Goal: Task Accomplishment & Management: Manage account settings

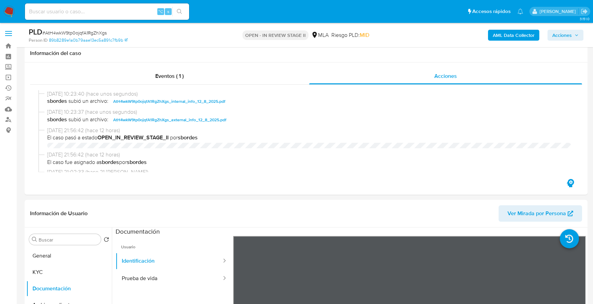
select select "10"
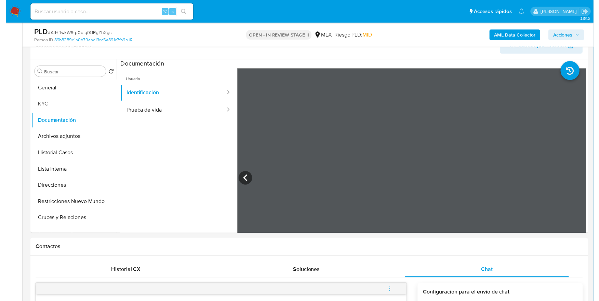
scroll to position [370, 0]
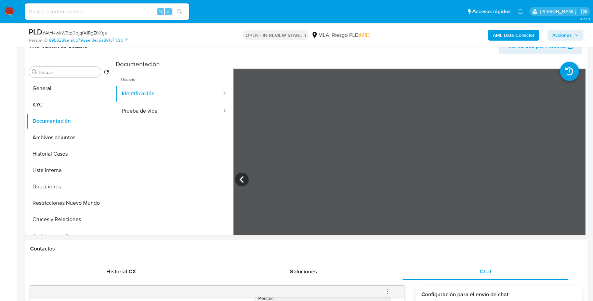
click at [558, 38] on span "Acciones" at bounding box center [561, 35] width 19 height 11
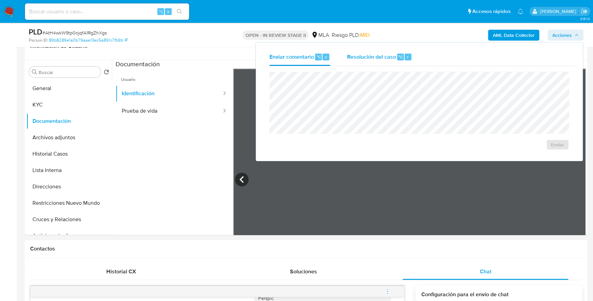
click at [345, 50] on button "Resolución del caso ⌥ r" at bounding box center [379, 57] width 82 height 18
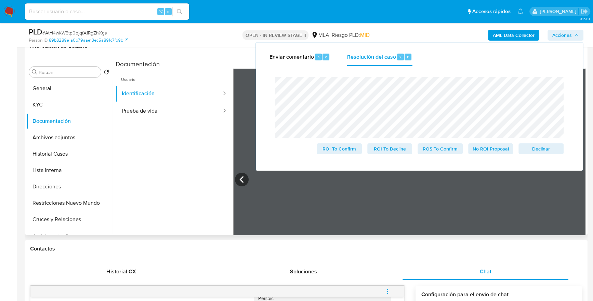
click at [205, 76] on span "Usuario" at bounding box center [174, 77] width 118 height 16
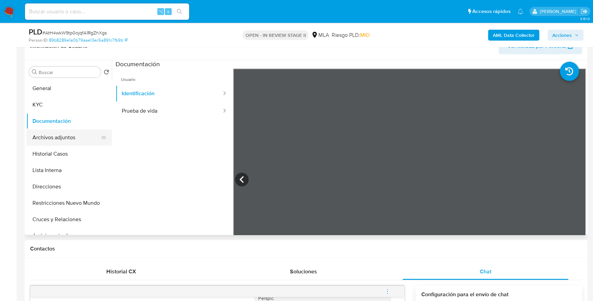
click at [55, 138] on button "Archivos adjuntos" at bounding box center [66, 138] width 80 height 16
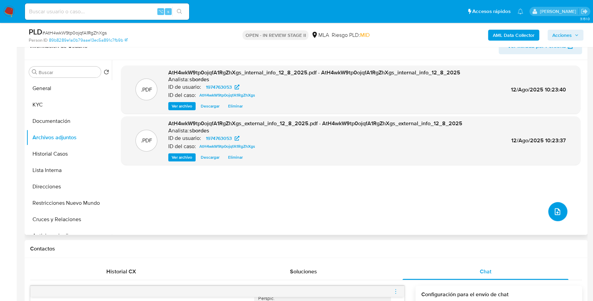
click at [553, 210] on icon "upload-file" at bounding box center [557, 212] width 8 height 8
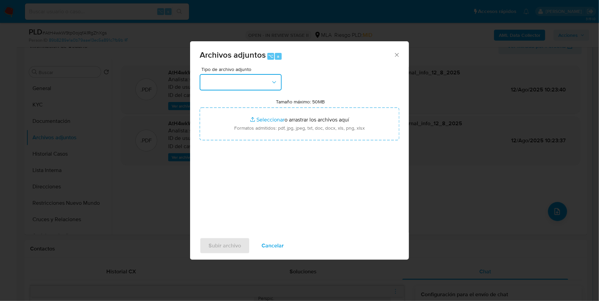
click at [248, 78] on button "button" at bounding box center [241, 82] width 82 height 16
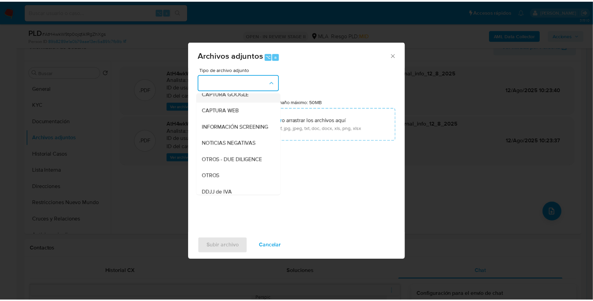
scroll to position [114, 0]
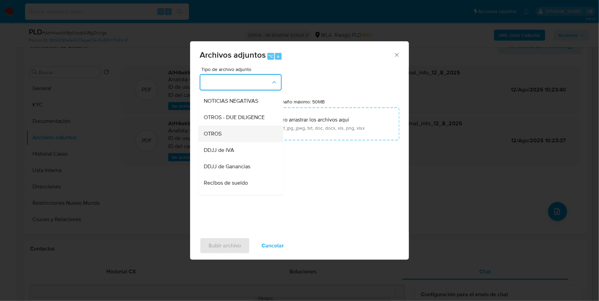
click at [236, 138] on div "OTROS" at bounding box center [239, 134] width 70 height 16
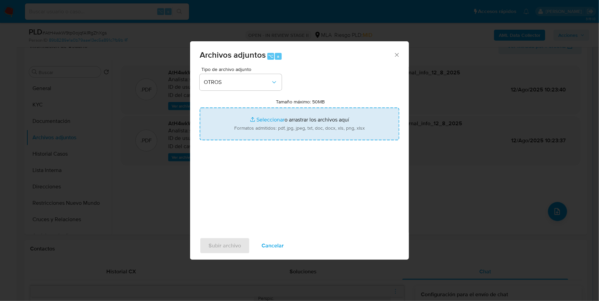
click at [269, 123] on input "Tamaño máximo: 50MB Seleccionar archivos" at bounding box center [300, 124] width 200 height 33
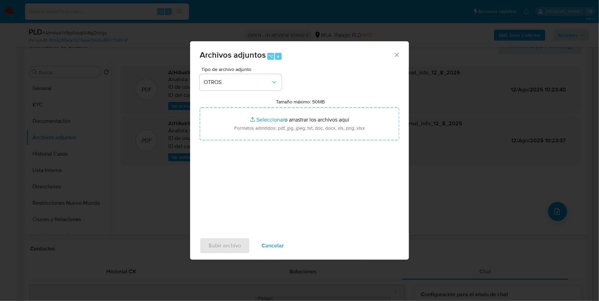
type input "C:\fakepath\Caselog AtH4wkW9tp0ojqfA1RgZhXgs_2025_08_11_21_03_07.docx"
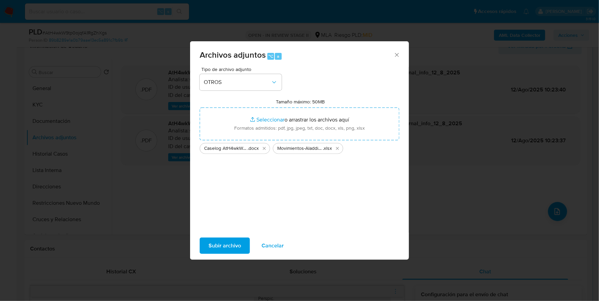
click at [231, 245] on span "Subir archivo" at bounding box center [224, 246] width 32 height 15
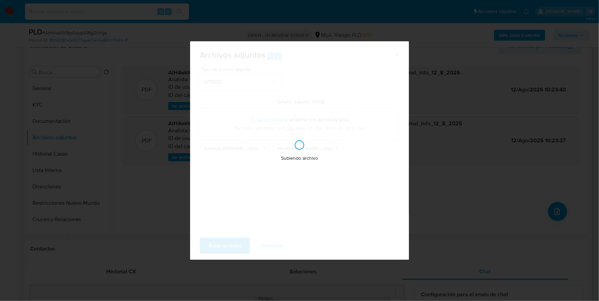
click at [270, 147] on div "Subiendo archivo" at bounding box center [299, 150] width 219 height 219
click at [245, 121] on div "Subiendo archivo" at bounding box center [299, 150] width 219 height 219
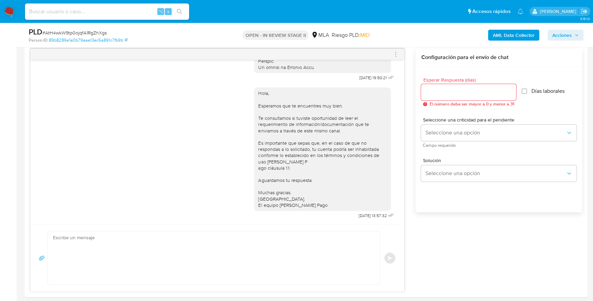
scroll to position [347, 0]
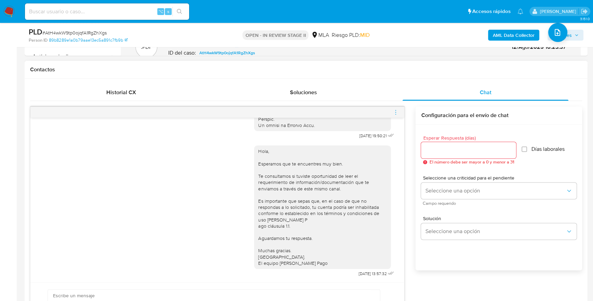
click at [395, 111] on icon "menu-action" at bounding box center [395, 112] width 6 height 6
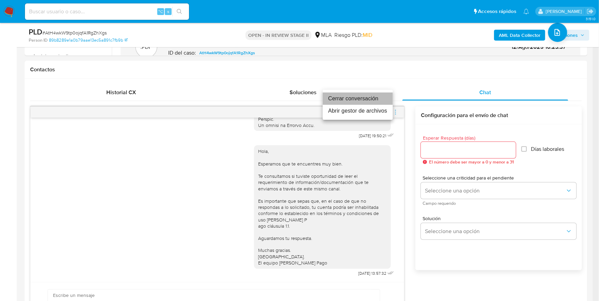
click at [368, 100] on li "Cerrar conversación" at bounding box center [358, 99] width 70 height 12
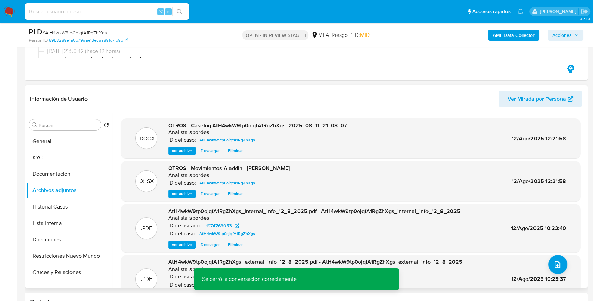
scroll to position [0, 0]
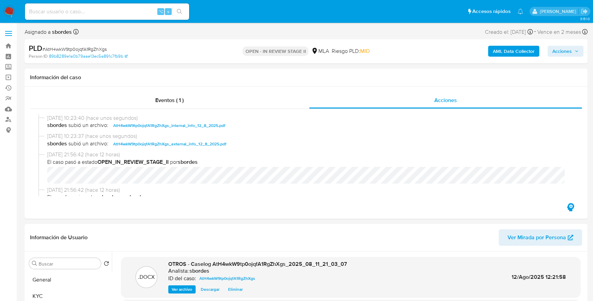
click at [560, 56] on span "Acciones" at bounding box center [561, 51] width 19 height 11
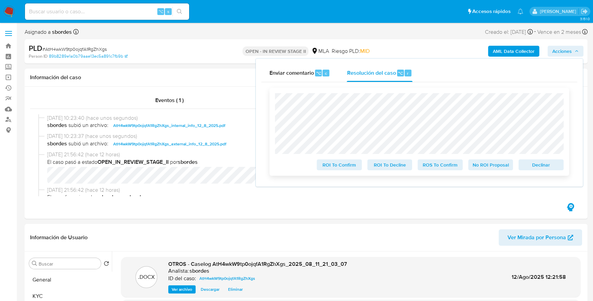
click at [499, 168] on span "No ROI Proposal" at bounding box center [491, 165] width 36 height 10
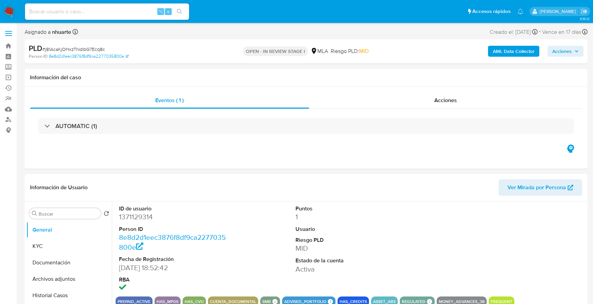
select select "10"
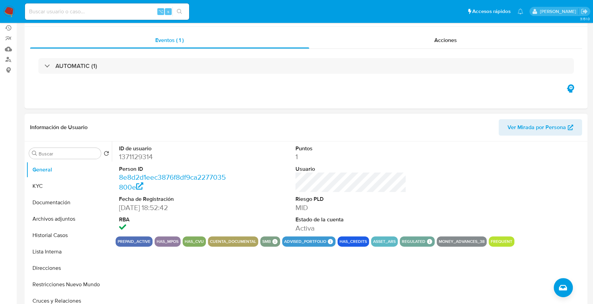
scroll to position [70, 0]
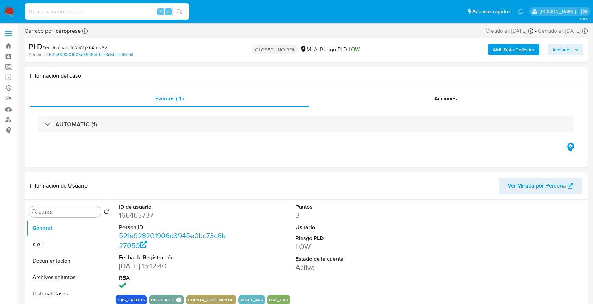
select select "10"
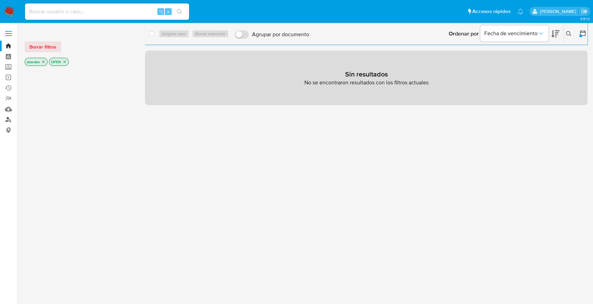
click at [8, 119] on link "Buscador de personas" at bounding box center [40, 119] width 81 height 11
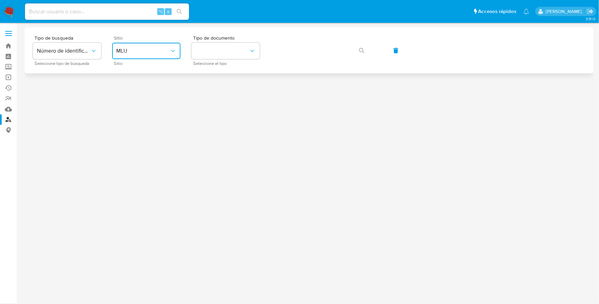
click at [156, 48] on span "MLU" at bounding box center [142, 50] width 53 height 7
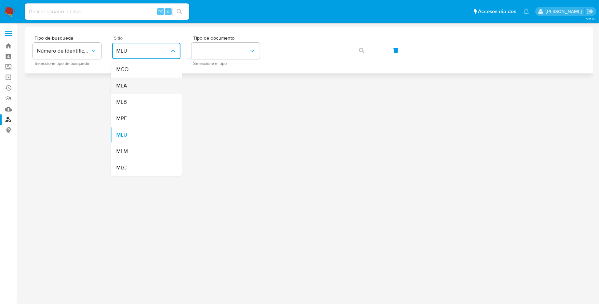
click at [145, 82] on div "MLA" at bounding box center [144, 86] width 56 height 16
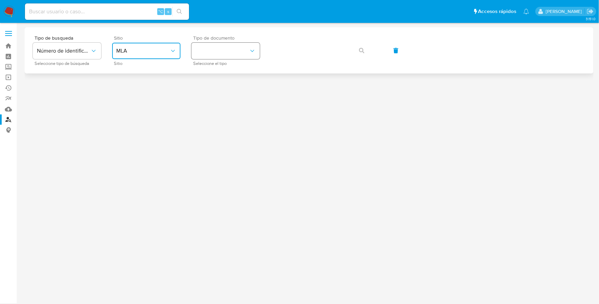
click at [217, 57] on button "identificationType" at bounding box center [225, 51] width 68 height 16
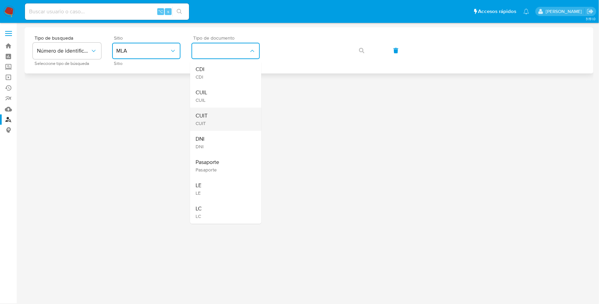
click at [216, 114] on div "CUIT CUIT" at bounding box center [223, 119] width 56 height 23
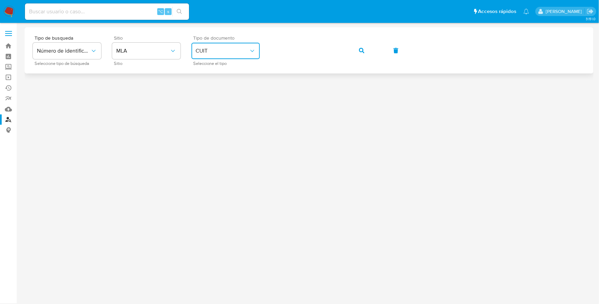
click at [376, 51] on div "Tipo de busqueda Número de identificación Seleccione tipo de búsqueda Sitio MLA…" at bounding box center [309, 51] width 552 height 30
click at [359, 49] on icon "button" at bounding box center [361, 50] width 5 height 5
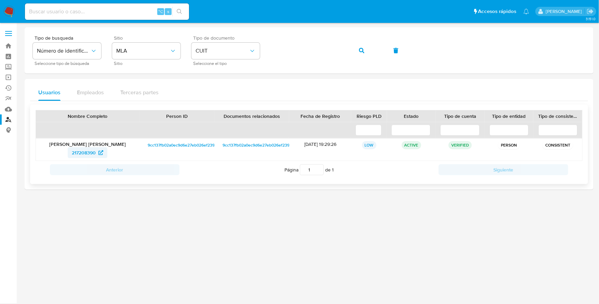
click at [79, 153] on span "217208390" at bounding box center [84, 152] width 24 height 11
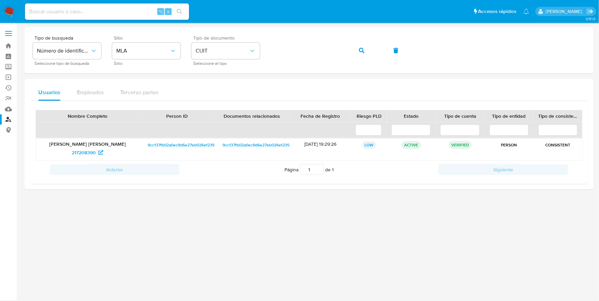
click at [12, 11] on img at bounding box center [9, 12] width 12 height 12
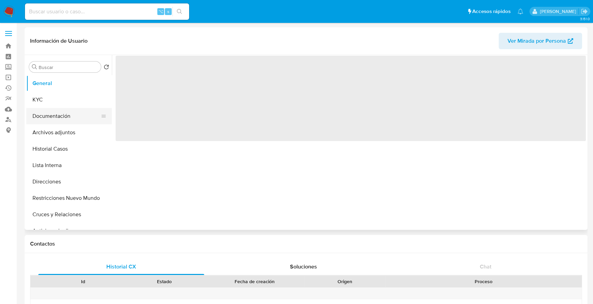
click at [60, 117] on button "Documentación" at bounding box center [66, 116] width 80 height 16
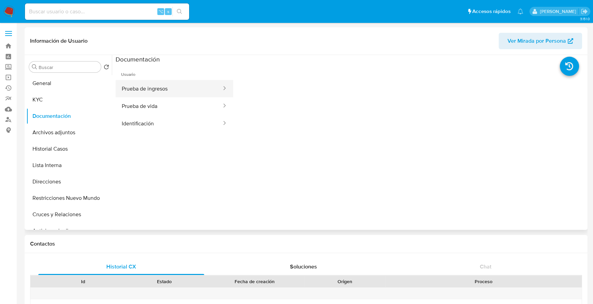
select select "10"
click at [158, 91] on button "Prueba de ingresos" at bounding box center [168, 88] width 107 height 17
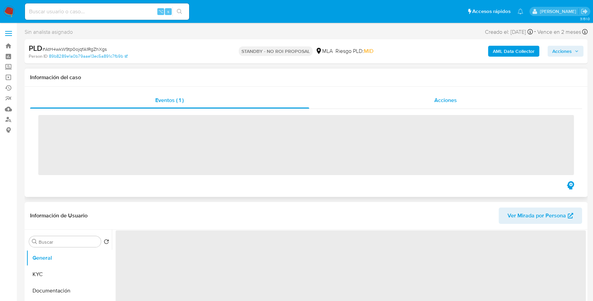
click at [416, 100] on div "Acciones" at bounding box center [445, 100] width 273 height 16
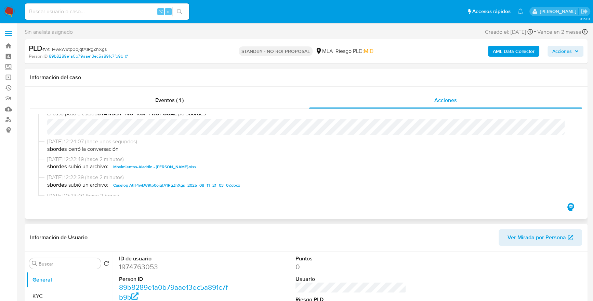
select select "10"
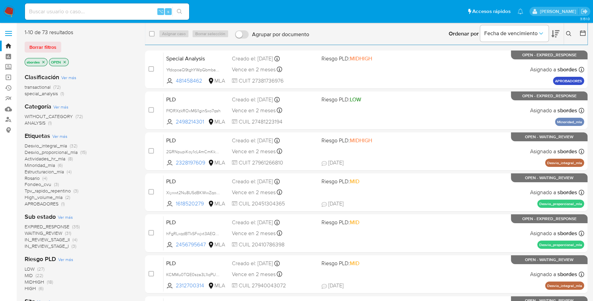
click at [42, 61] on icon "close-filter" at bounding box center [43, 62] width 2 height 2
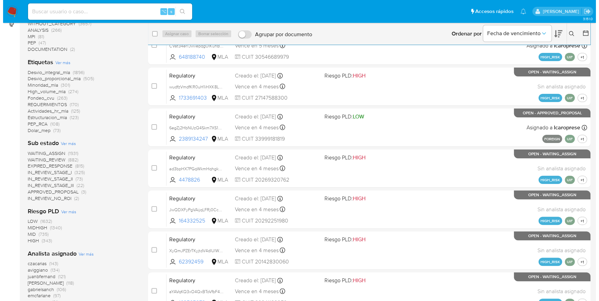
scroll to position [190, 0]
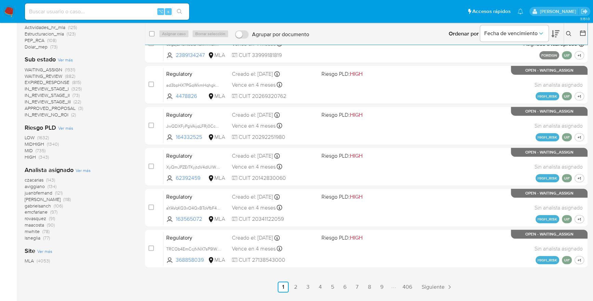
click at [80, 172] on span "Ver más" at bounding box center [83, 170] width 15 height 6
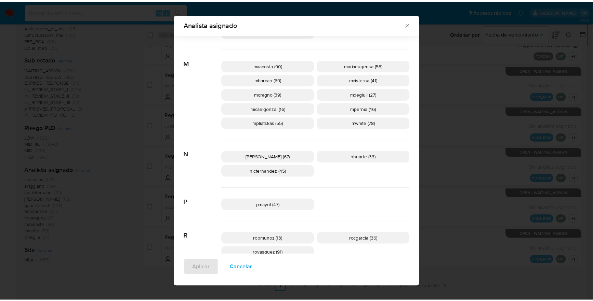
scroll to position [487, 0]
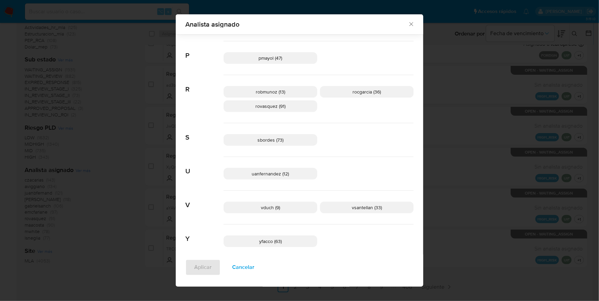
click at [408, 24] on icon "Cerrar" at bounding box center [411, 24] width 7 height 7
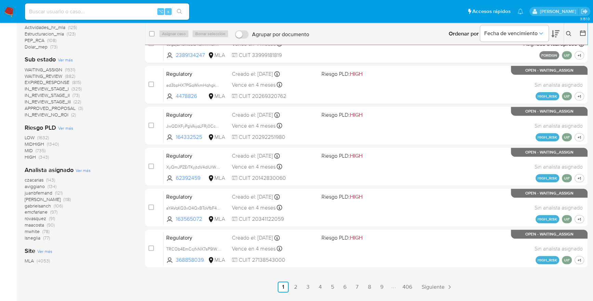
scroll to position [0, 0]
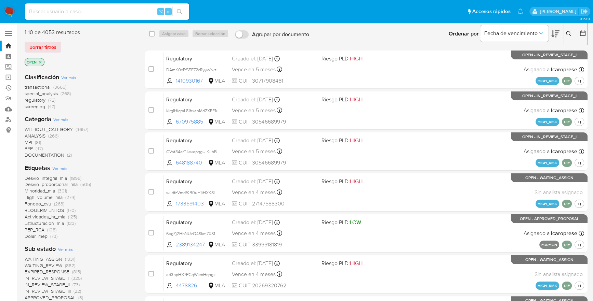
click at [583, 33] on icon at bounding box center [582, 33] width 7 height 7
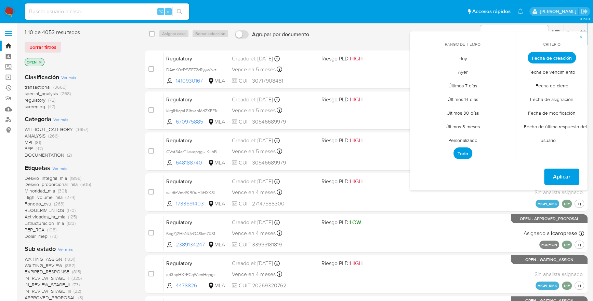
click at [465, 143] on span "Personalizado" at bounding box center [462, 140] width 43 height 14
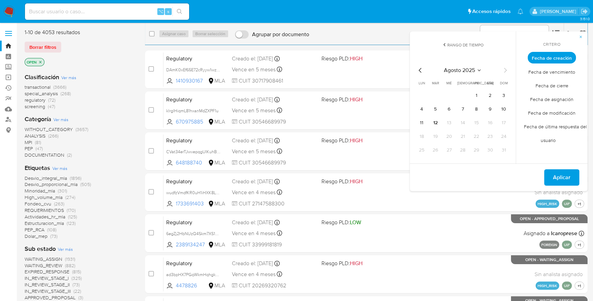
click at [419, 71] on icon "Mes anterior" at bounding box center [419, 70] width 3 height 5
click at [437, 96] on button "1" at bounding box center [435, 95] width 11 height 11
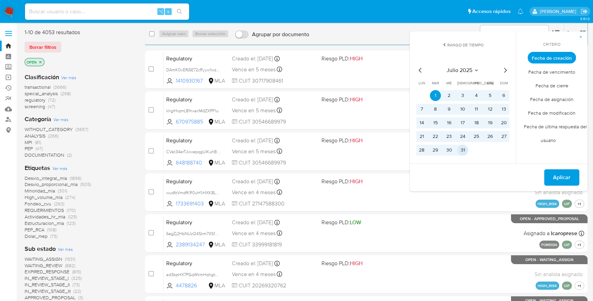
click at [463, 153] on button "31" at bounding box center [462, 150] width 11 height 11
click at [557, 180] on span "Aplicar" at bounding box center [561, 177] width 17 height 15
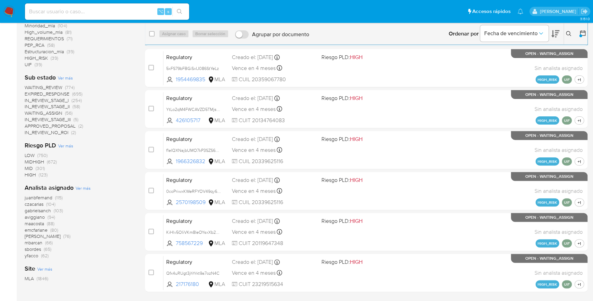
scroll to position [22, 0]
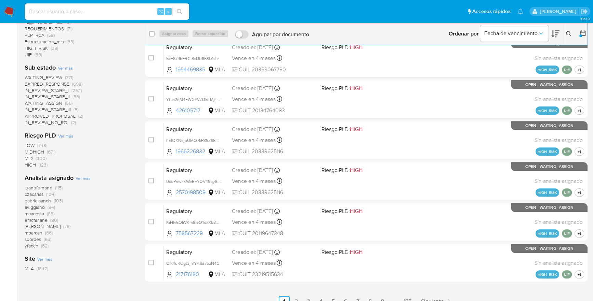
scroll to position [185, 0]
